Goal: Book appointment/travel/reservation

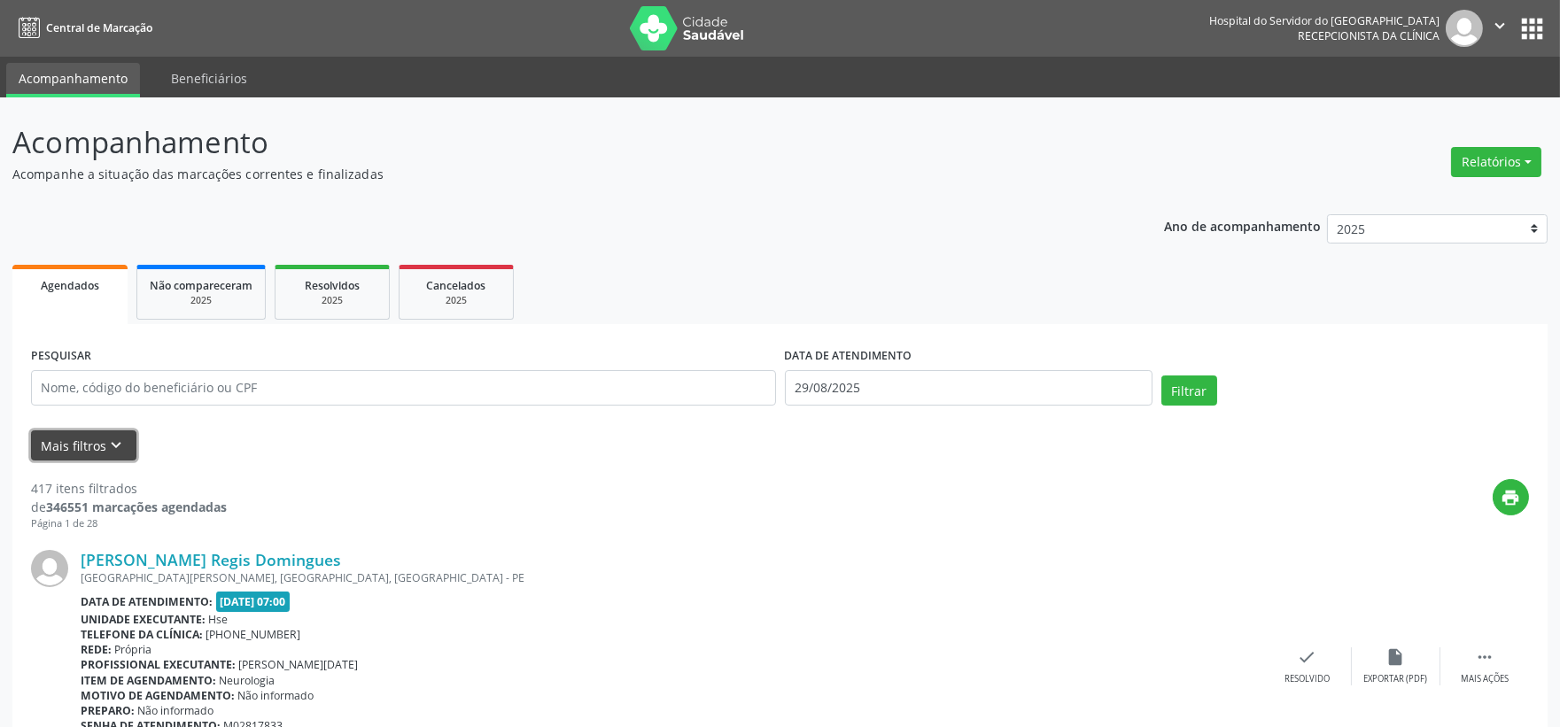
click at [73, 443] on button "Mais filtros keyboard_arrow_down" at bounding box center [83, 445] width 105 height 31
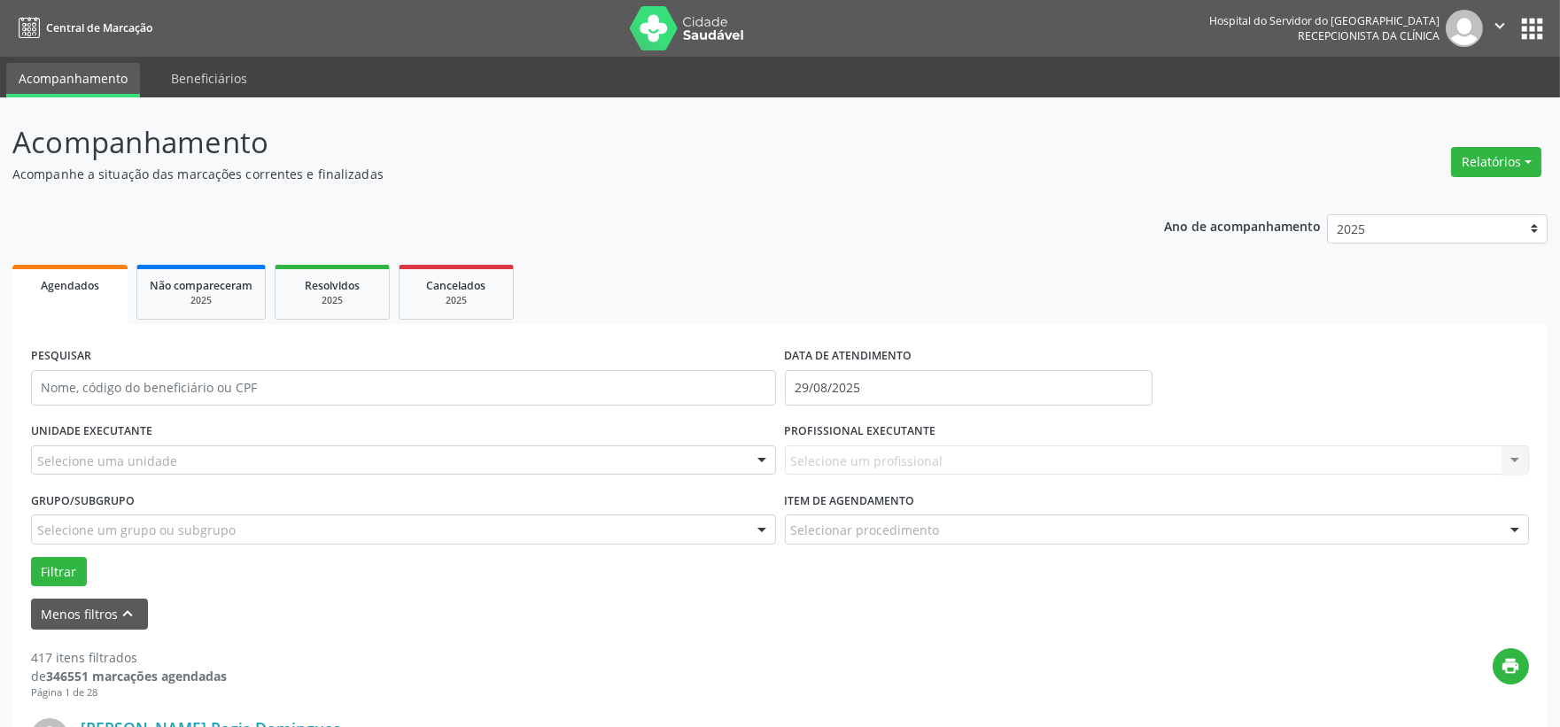
click at [260, 446] on div "Selecione uma unidade" at bounding box center [403, 461] width 745 height 30
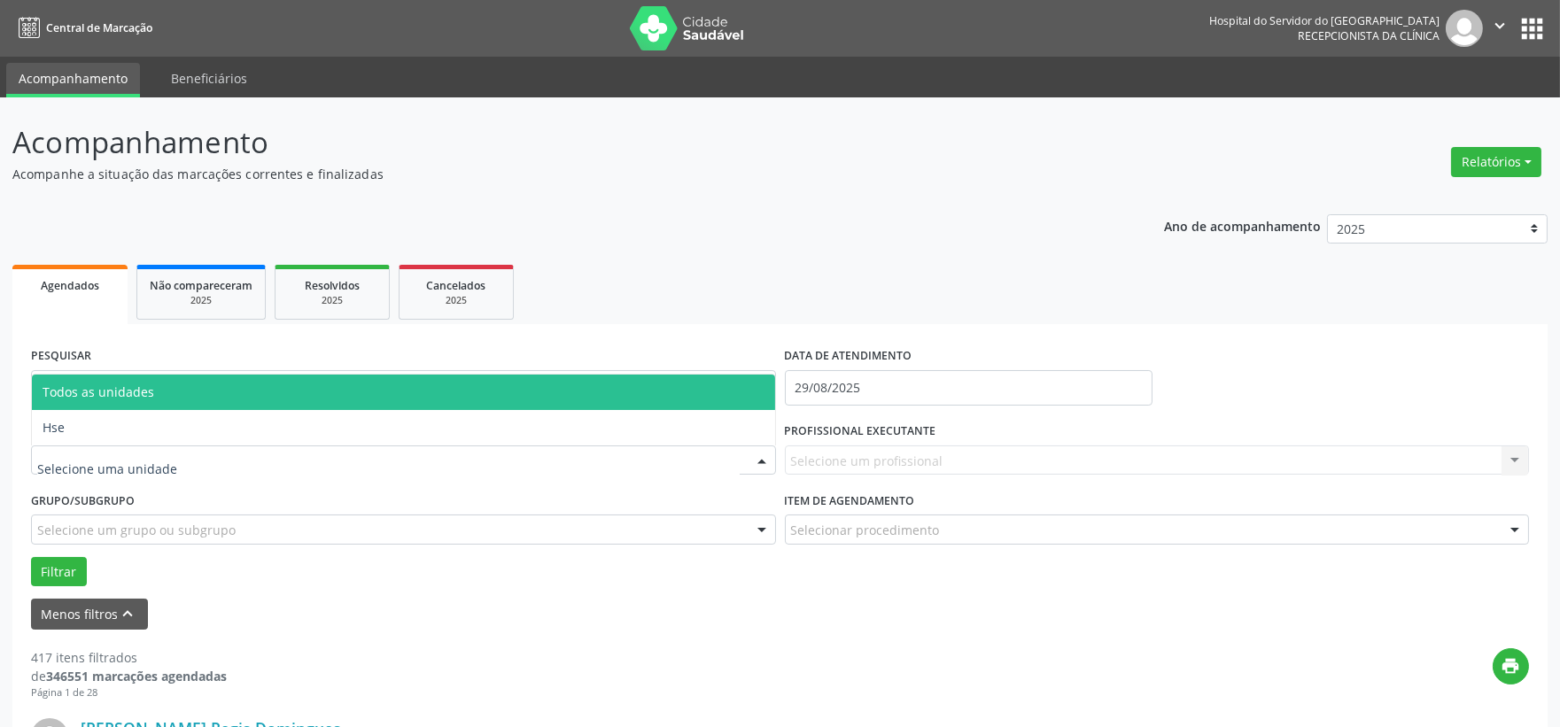
click at [190, 436] on span "Hse" at bounding box center [403, 427] width 743 height 35
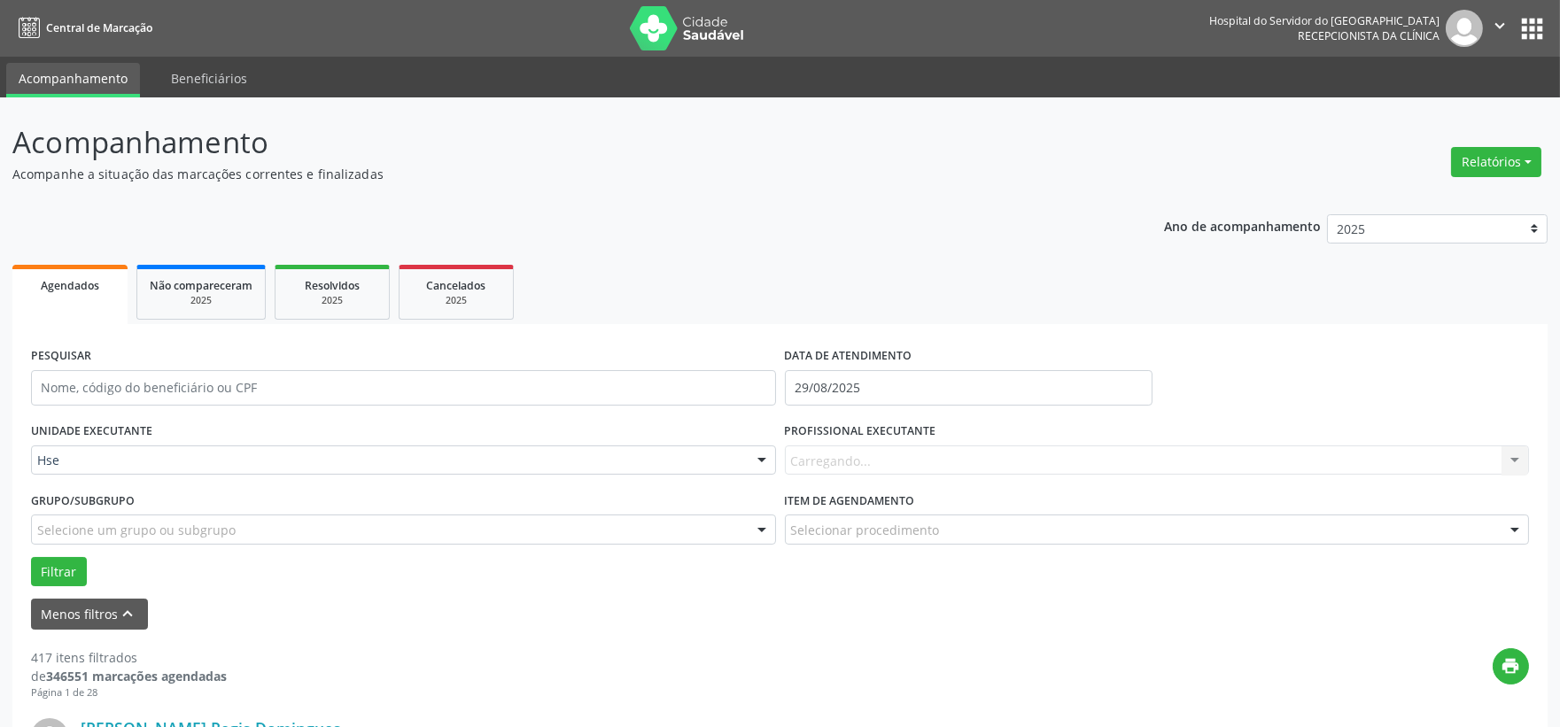
click at [853, 463] on div "Carregando... Nenhum resultado encontrado para: " " Não há nenhuma opção para s…" at bounding box center [1157, 461] width 745 height 30
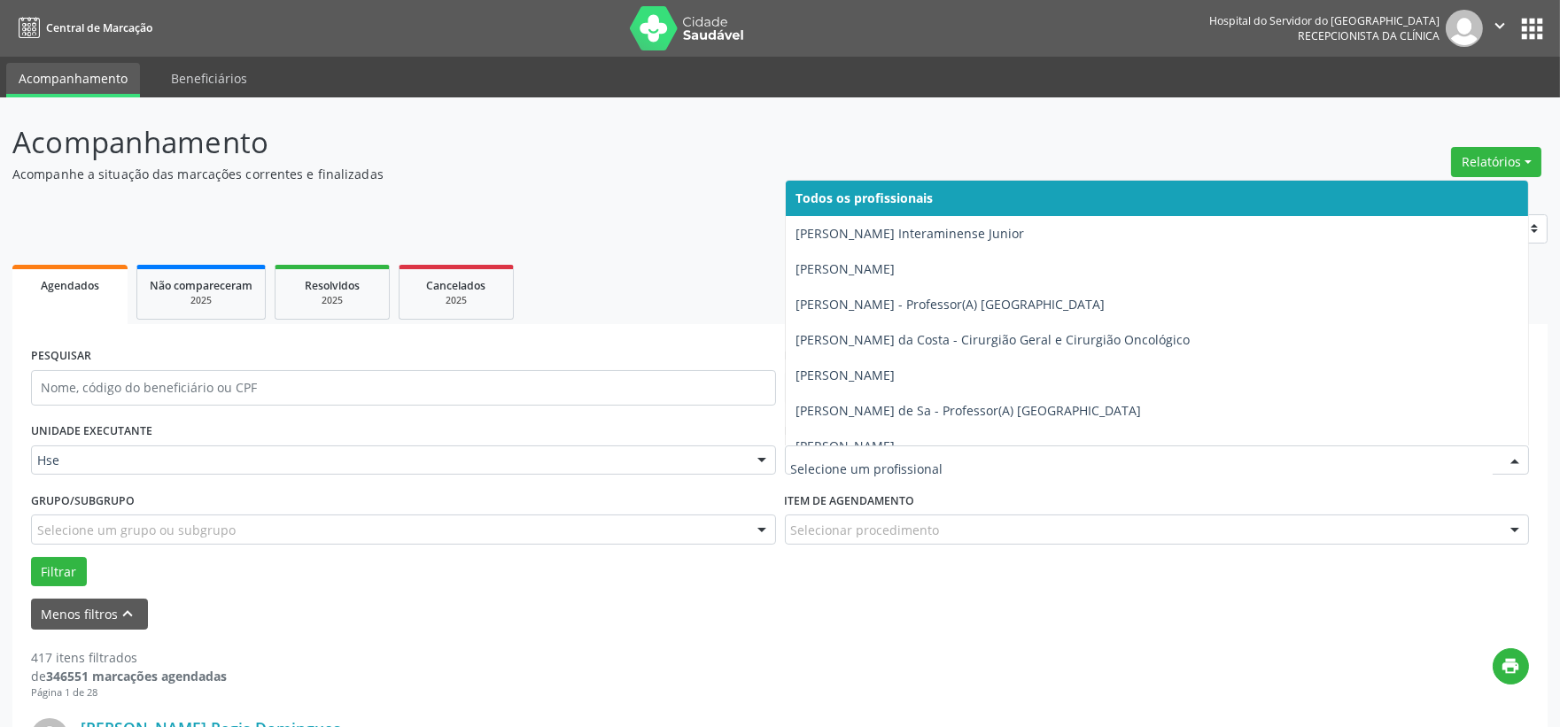
type input "y"
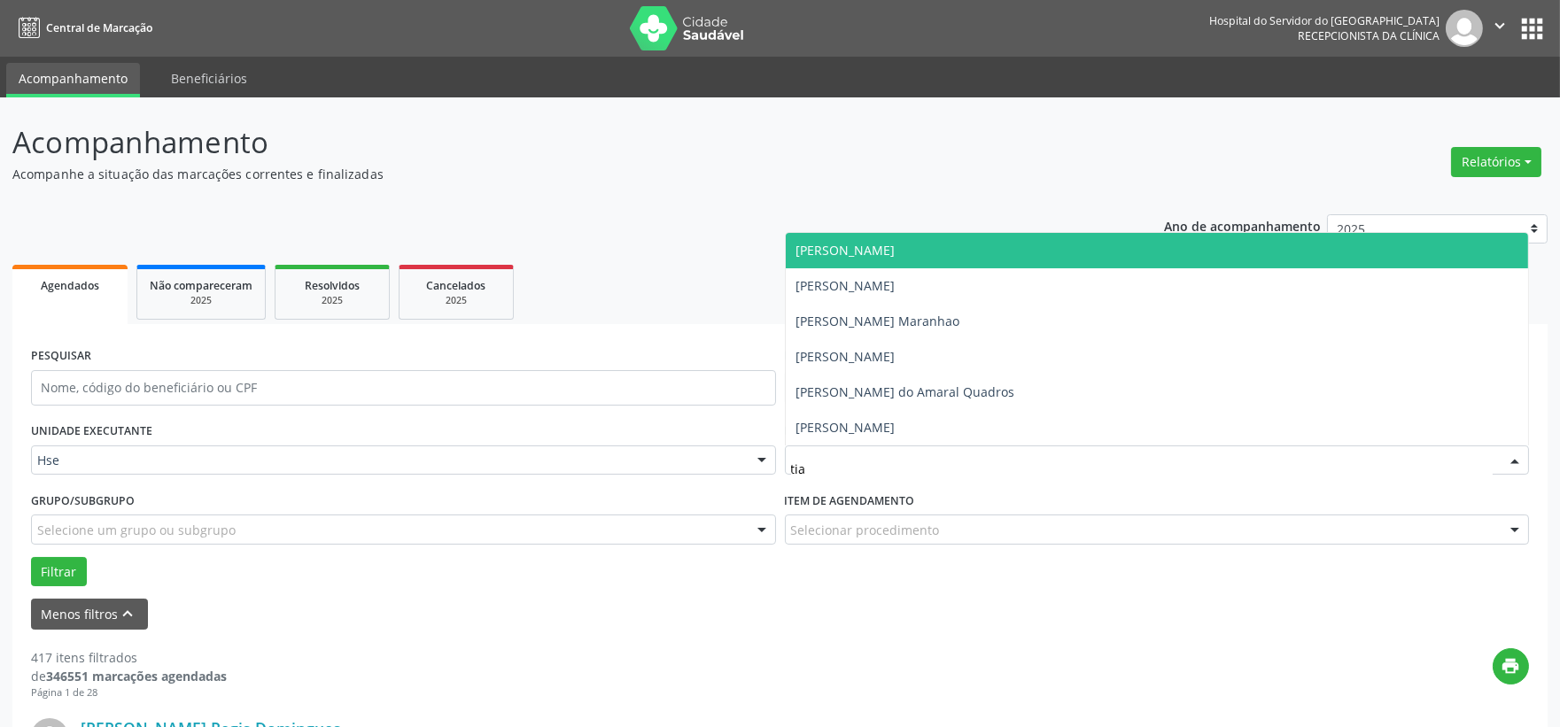
type input "tiag"
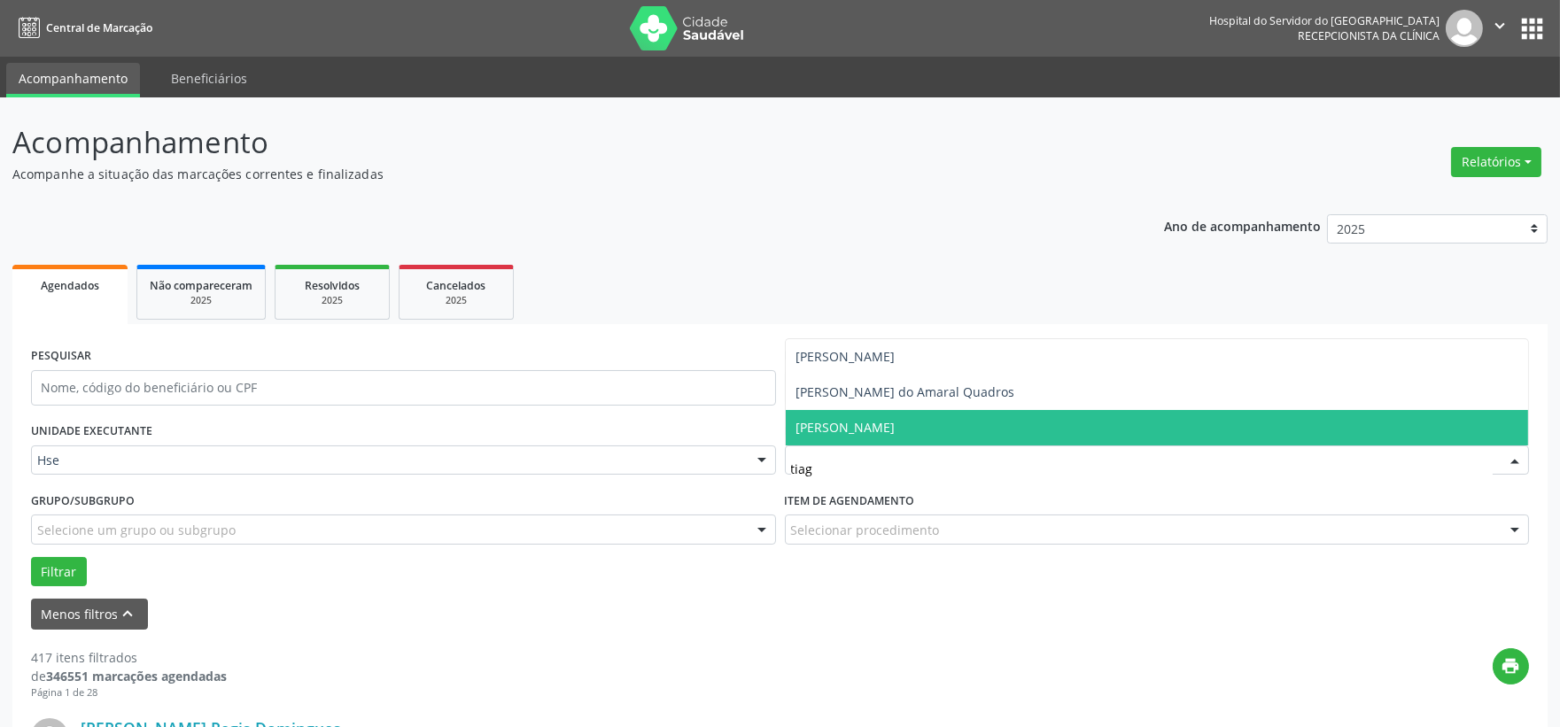
click at [837, 425] on span "[PERSON_NAME]" at bounding box center [845, 427] width 99 height 17
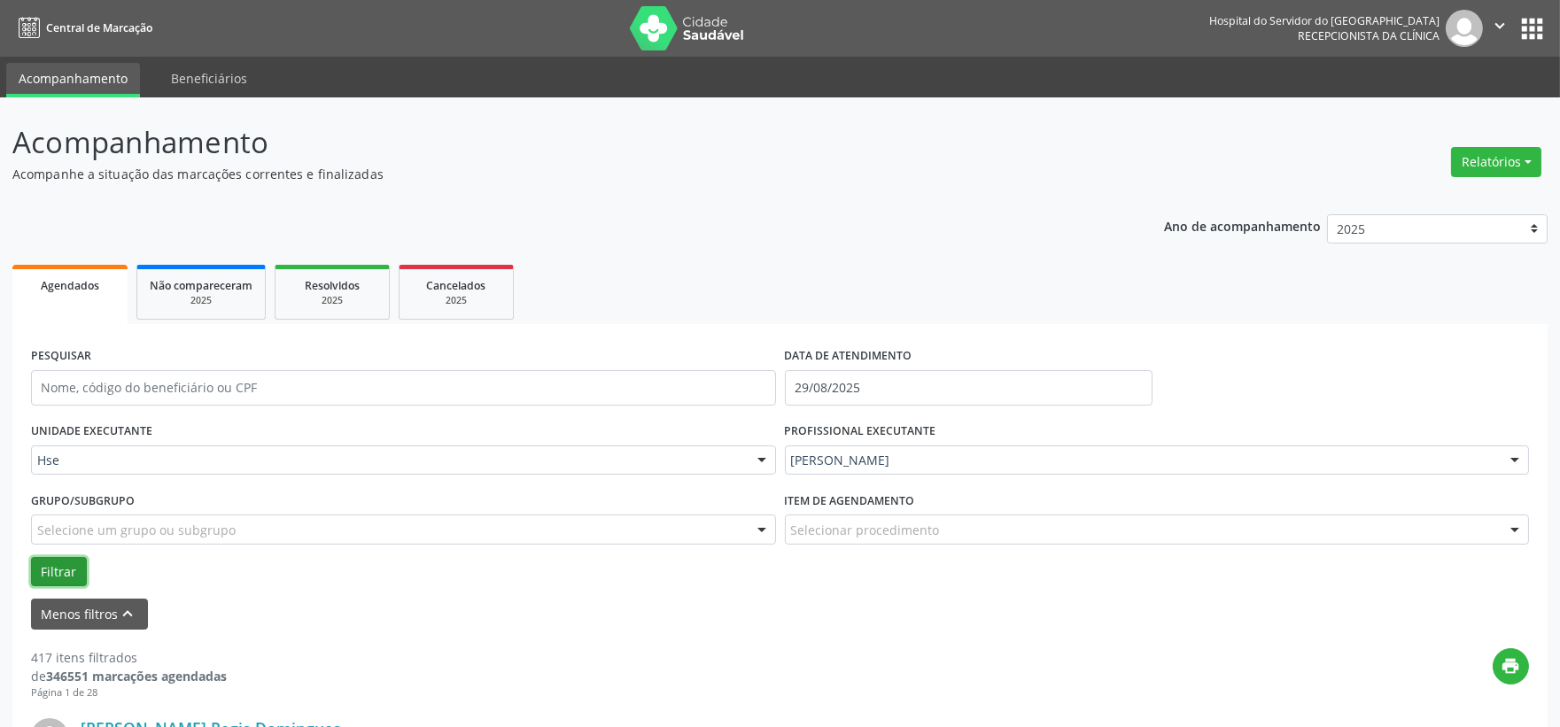
click at [43, 568] on button "Filtrar" at bounding box center [59, 572] width 56 height 30
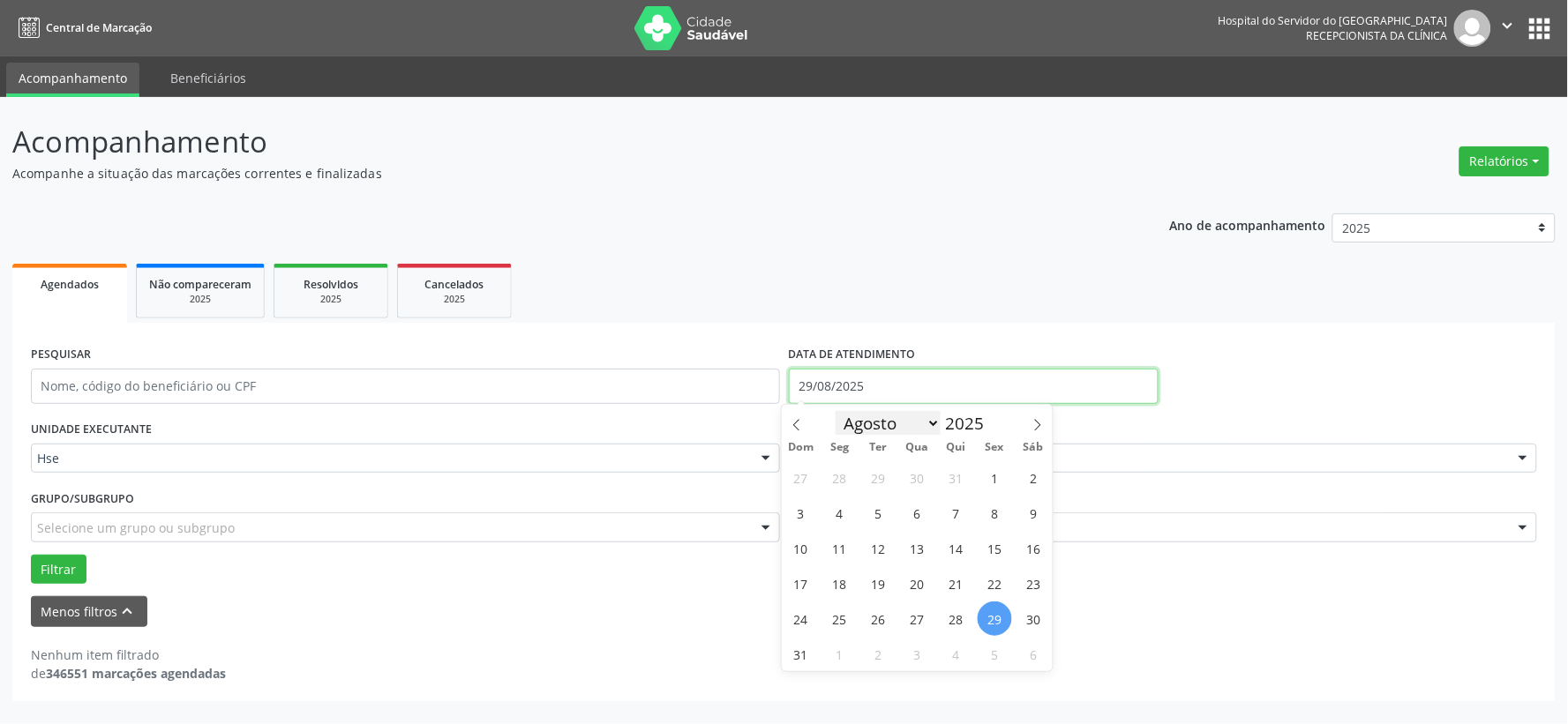
click at [853, 395] on body "Central de Marcação Hospital do Servidor do [GEOGRAPHIC_DATA] Recepcionista da …" at bounding box center [784, 362] width 1568 height 724
click at [948, 619] on span "28" at bounding box center [955, 618] width 35 height 35
type input "28/08/2025"
click at [948, 619] on span "28" at bounding box center [955, 618] width 35 height 35
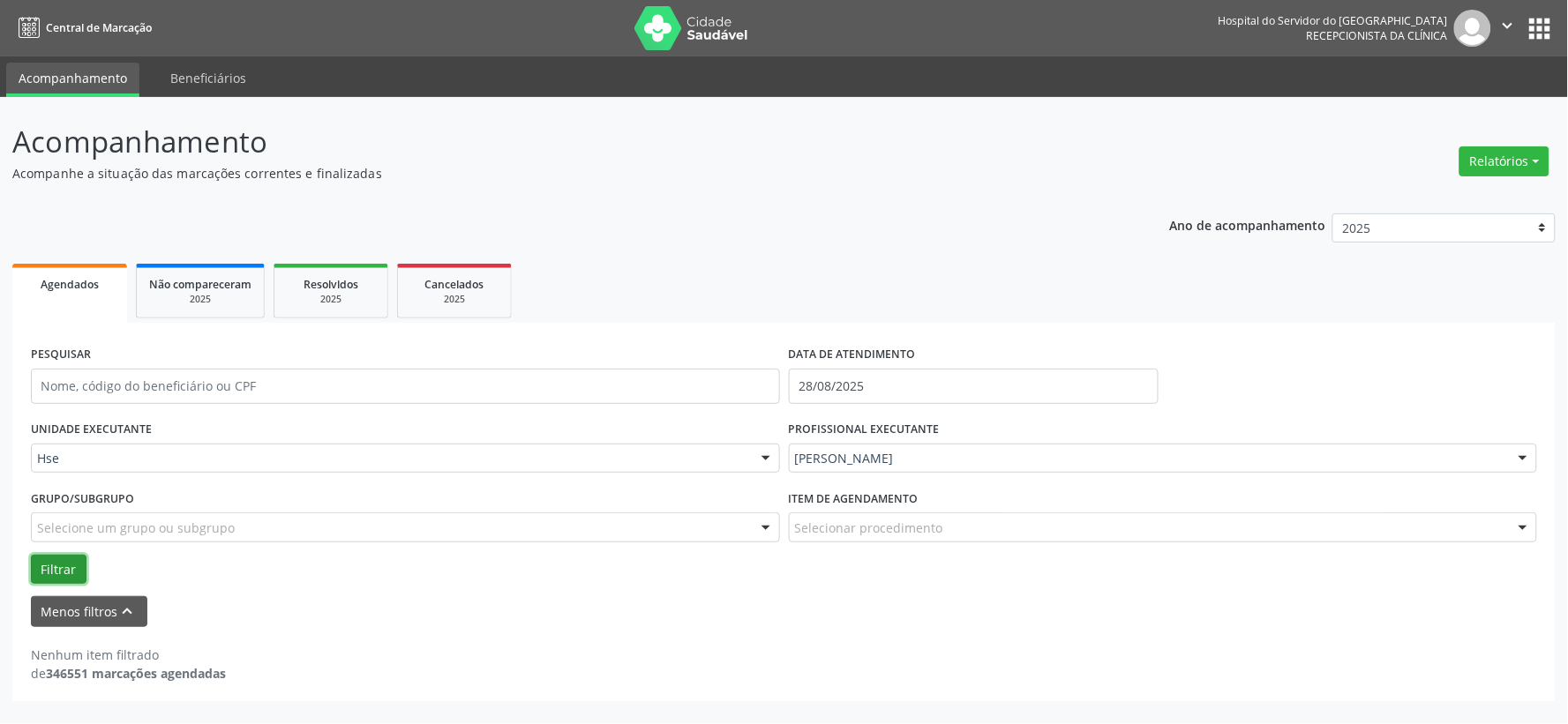
click at [56, 569] on button "Filtrar" at bounding box center [59, 570] width 56 height 30
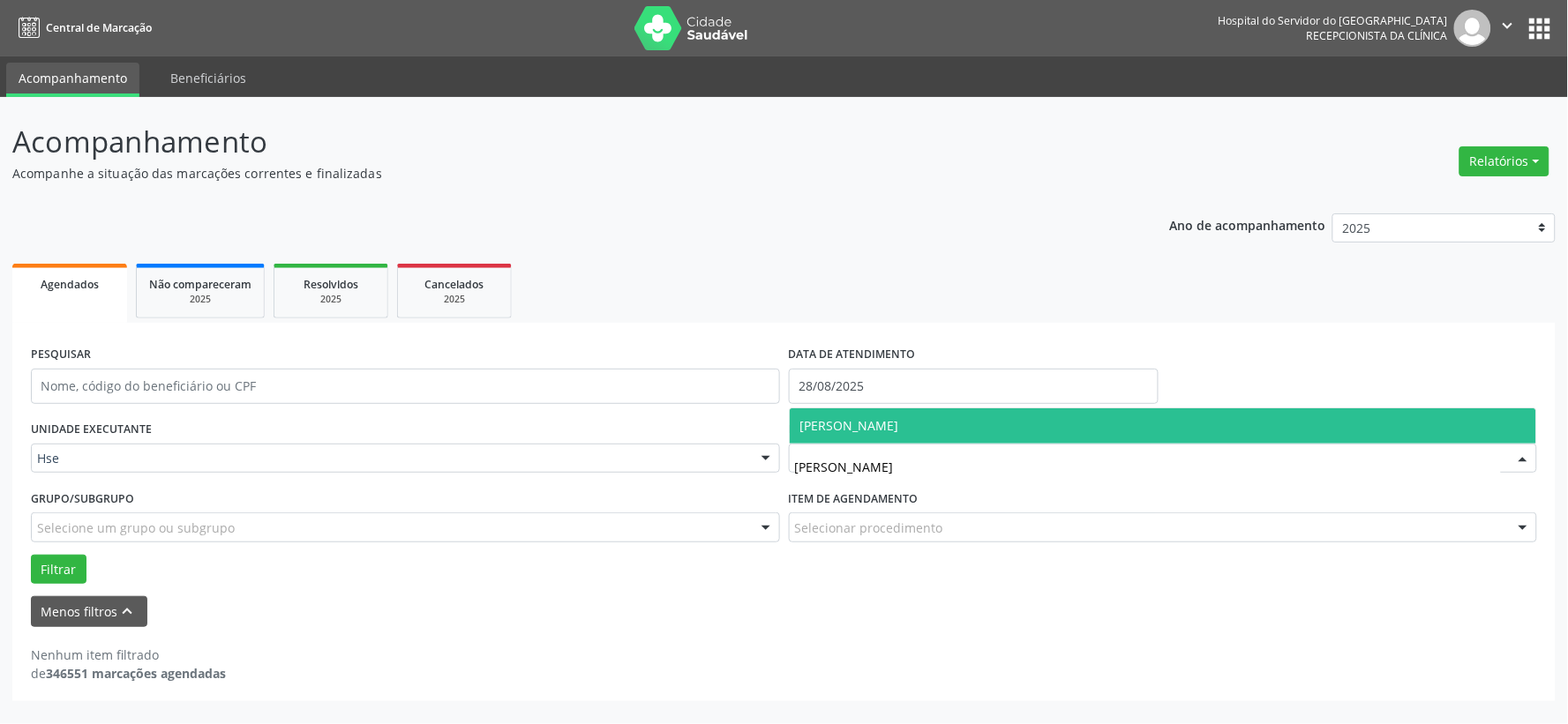
type input "[PERSON_NAME]"
click at [900, 420] on span "[PERSON_NAME]" at bounding box center [849, 425] width 99 height 17
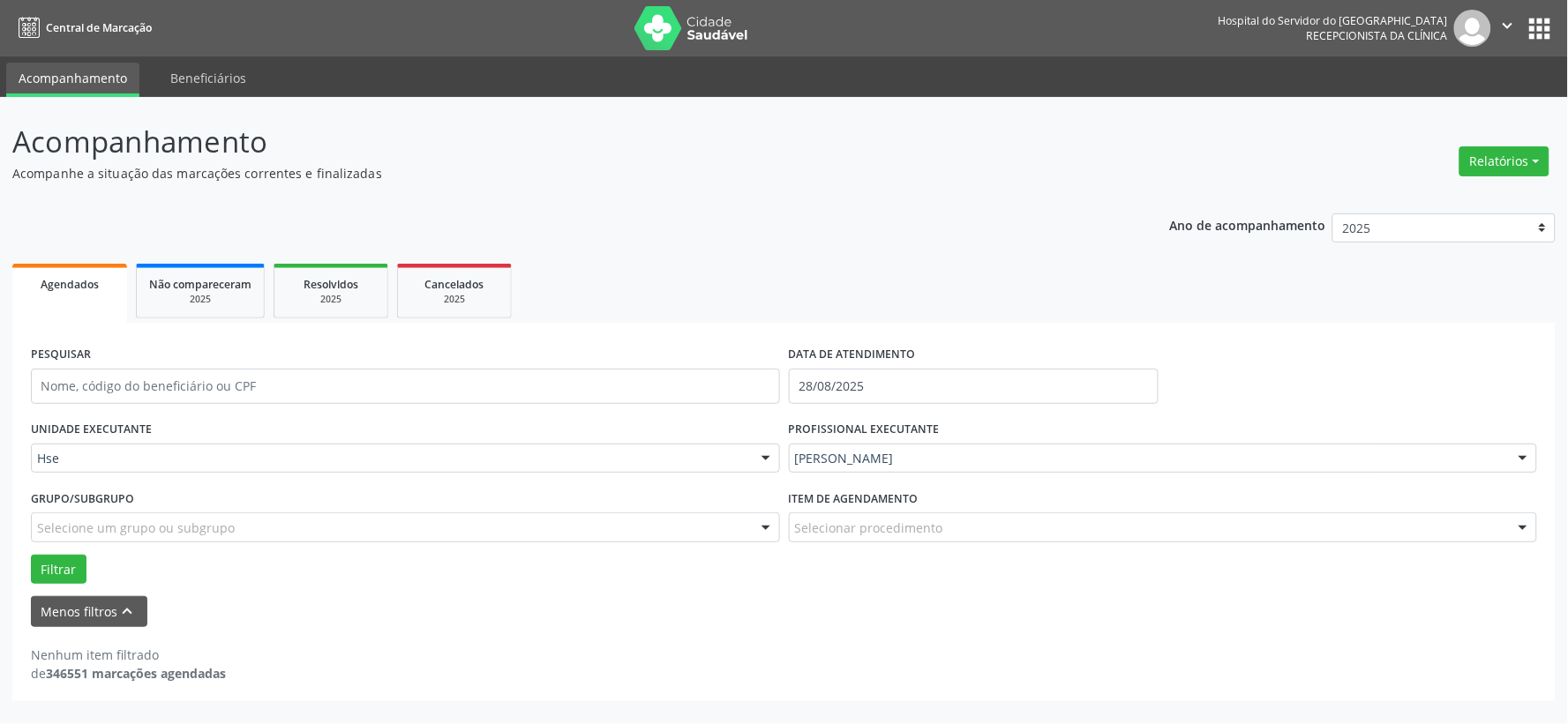
click at [87, 570] on div "Filtrar" at bounding box center [784, 570] width 1515 height 30
click at [80, 572] on button "Filtrar" at bounding box center [59, 570] width 56 height 30
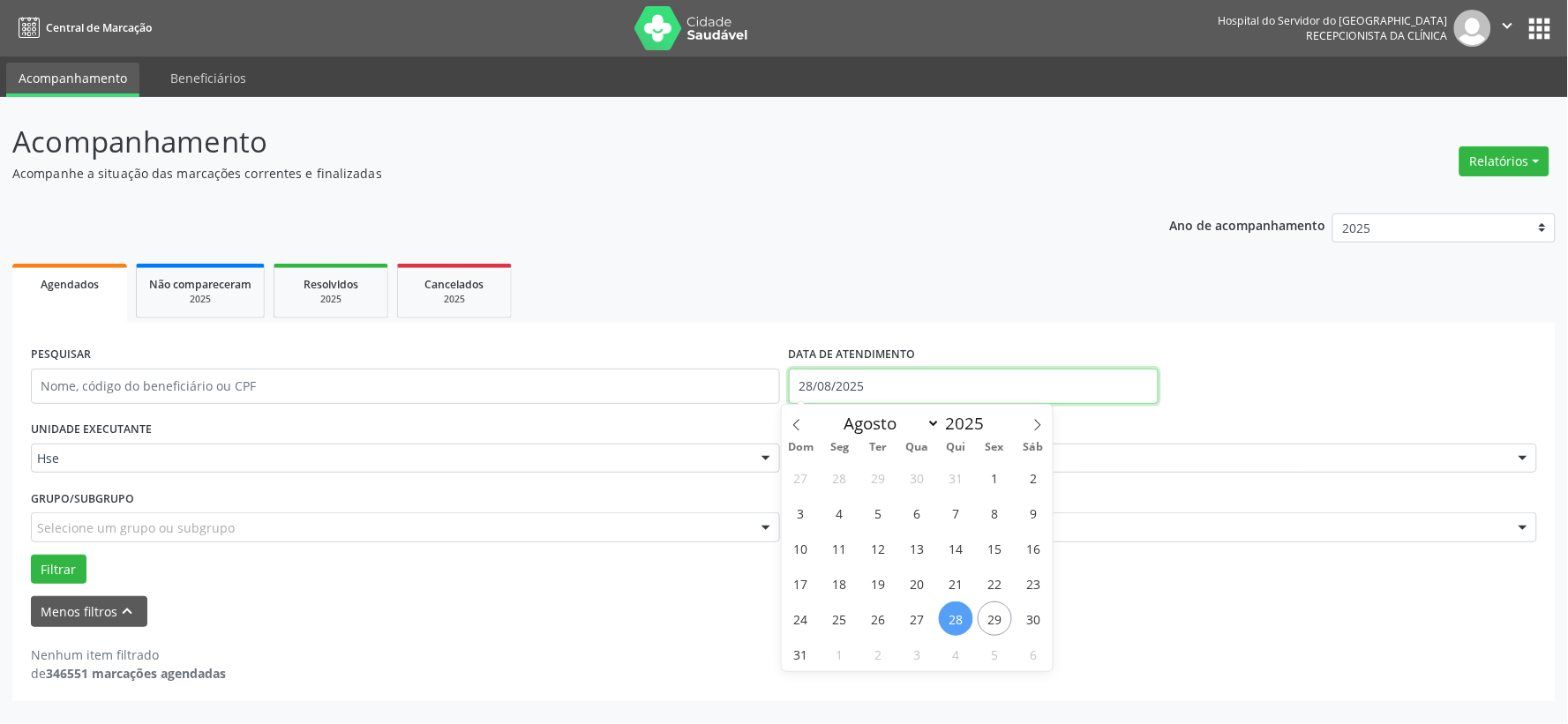
click at [843, 386] on input "28/08/2025" at bounding box center [973, 385] width 370 height 35
click at [663, 24] on img at bounding box center [691, 28] width 115 height 44
